Goal: Check status: Check status

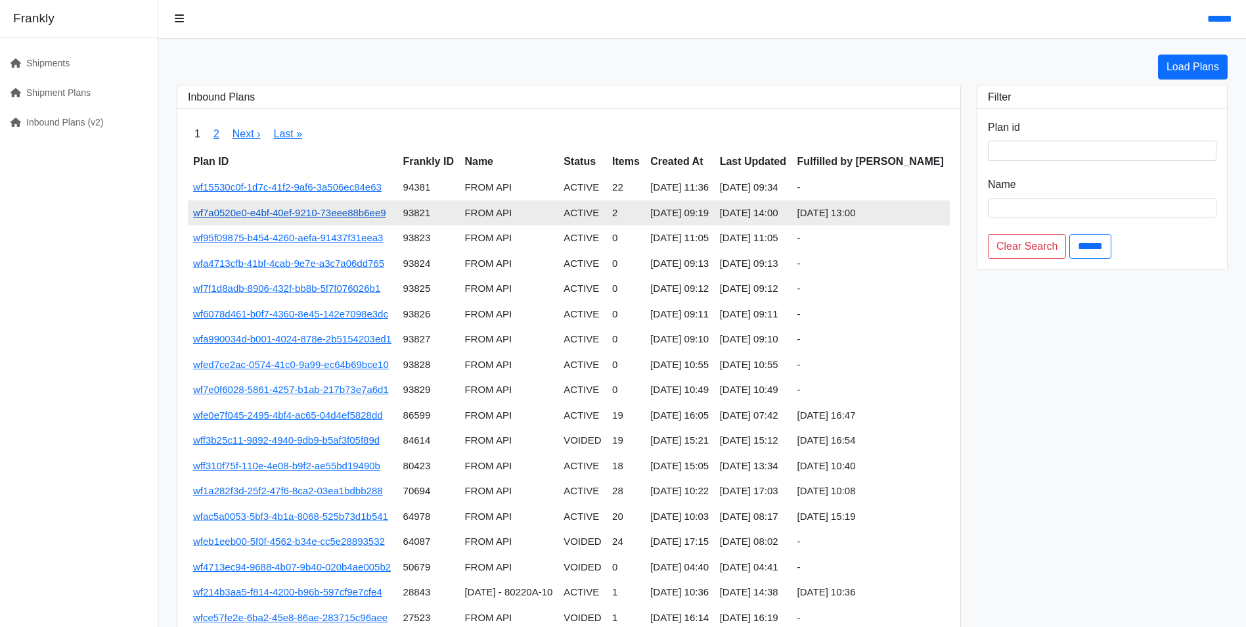
click at [311, 215] on link "wf7a0520e0-e4bf-40ef-9210-73eee88b6ee9" at bounding box center [289, 212] width 193 height 11
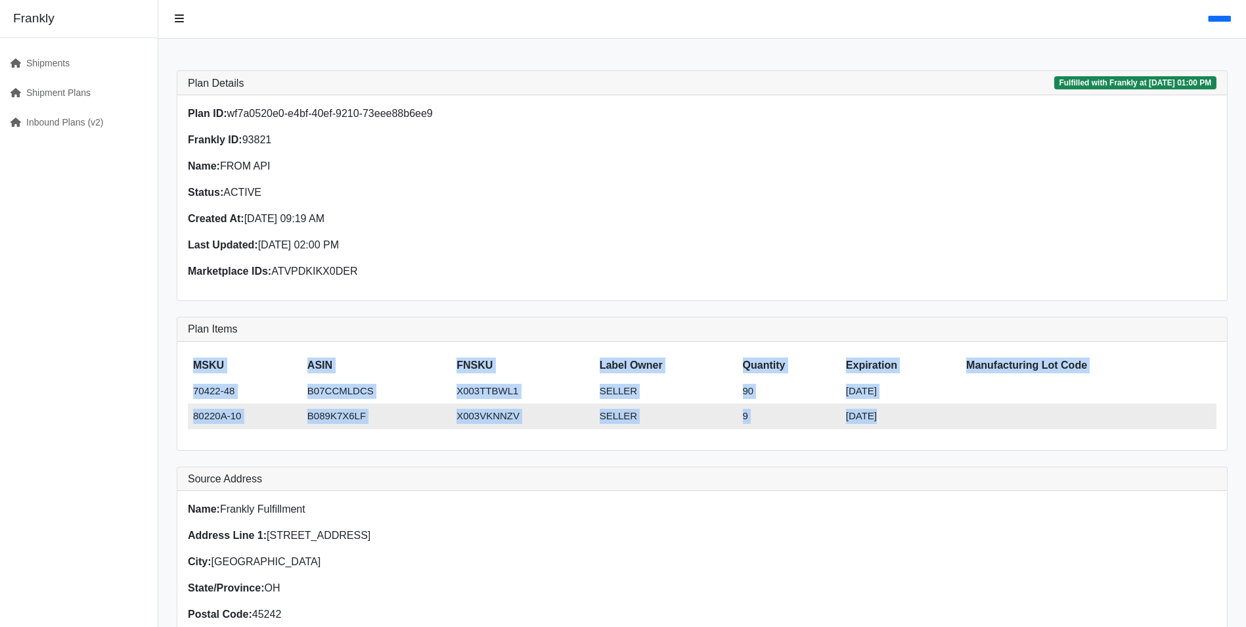
drag, startPoint x: 192, startPoint y: 362, endPoint x: 1108, endPoint y: 424, distance: 917.2
click at [1108, 424] on table "MSKU ASIN FNSKU Label Owner Quantity Expiration Manufacturing Lot Code 70422-48…" at bounding box center [702, 390] width 1029 height 77
copy table "MSKU ASIN FNSKU Label Owner Quantity Expiration Manufacturing Lot Code 70422-48…"
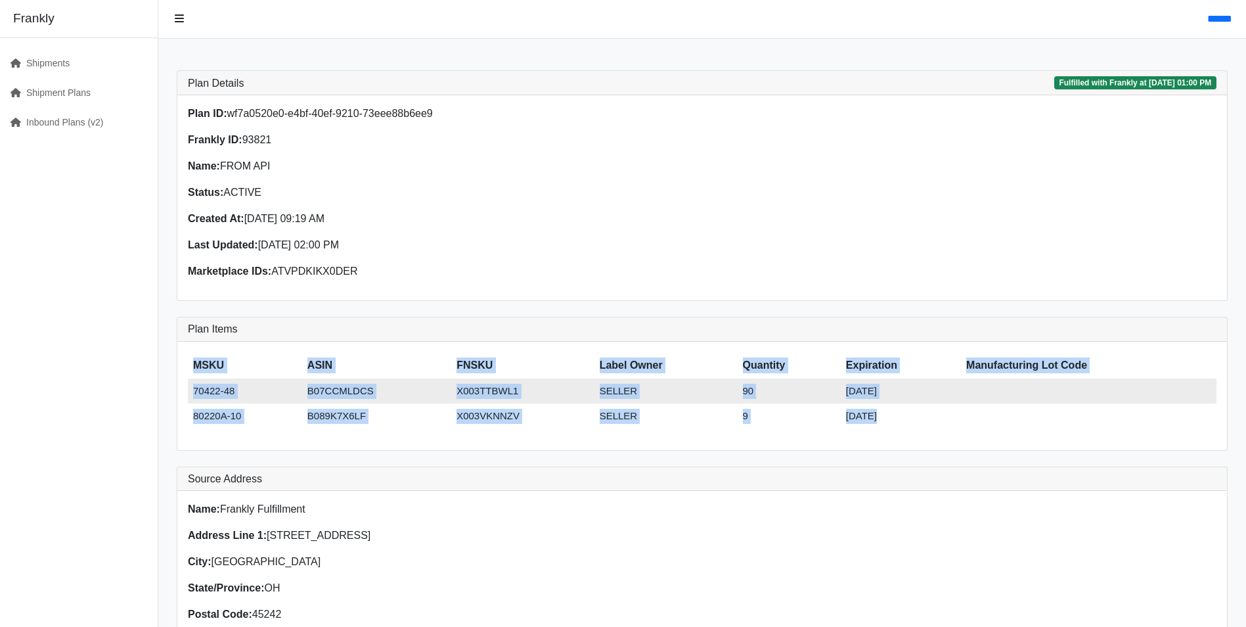
copy table "MSKU ASIN FNSKU Label Owner Quantity Expiration Manufacturing Lot Code 70422-48…"
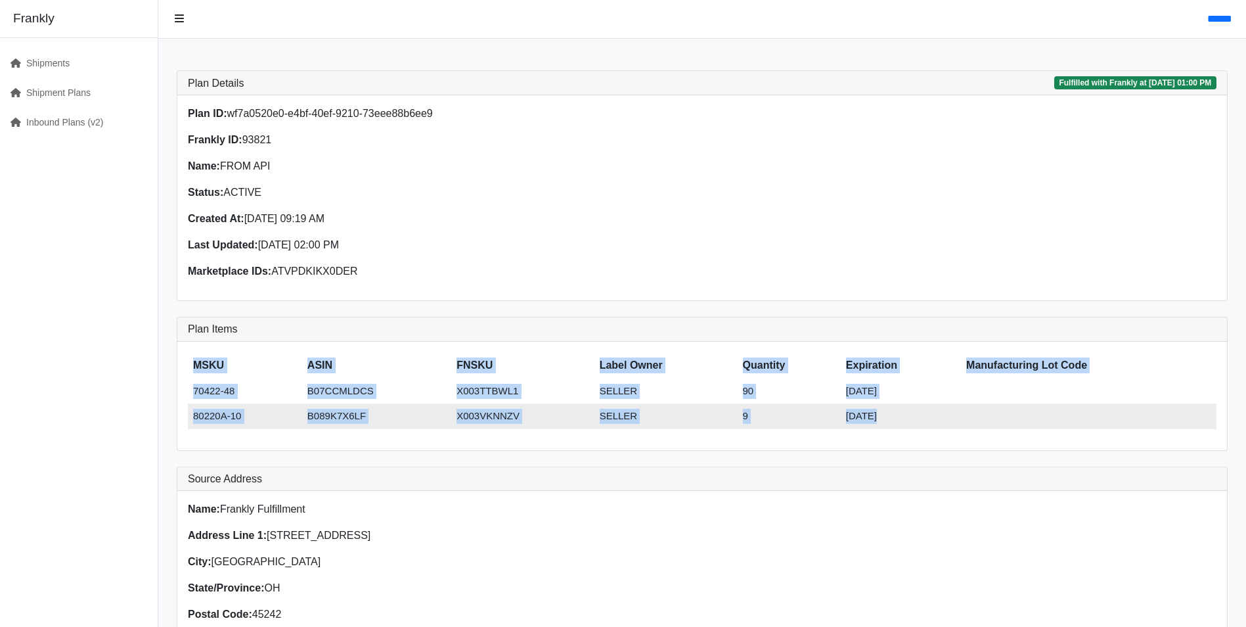
click at [793, 404] on td "9" at bounding box center [789, 416] width 103 height 26
